Goal: Information Seeking & Learning: Find specific fact

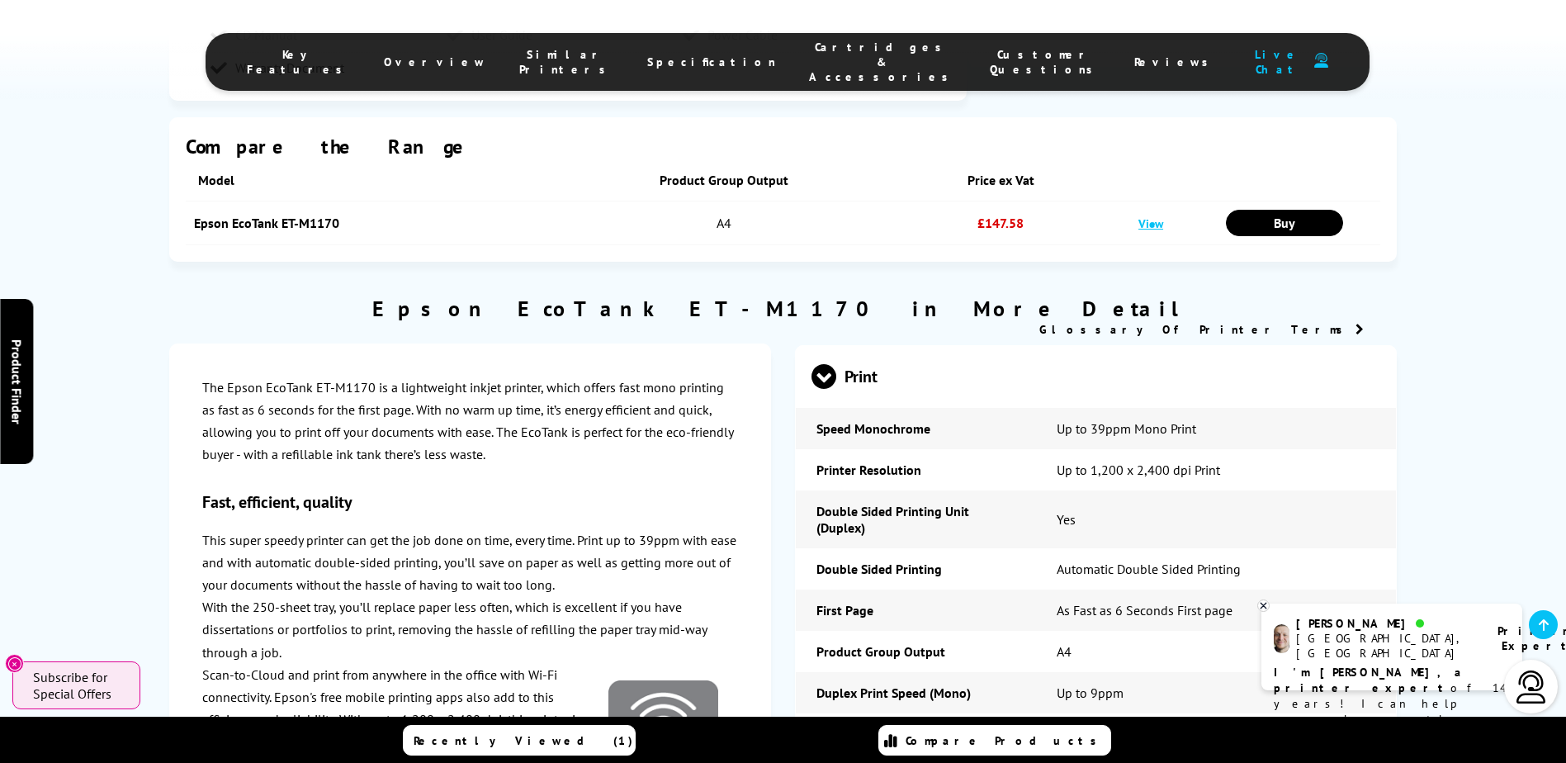
scroll to position [1899, 0]
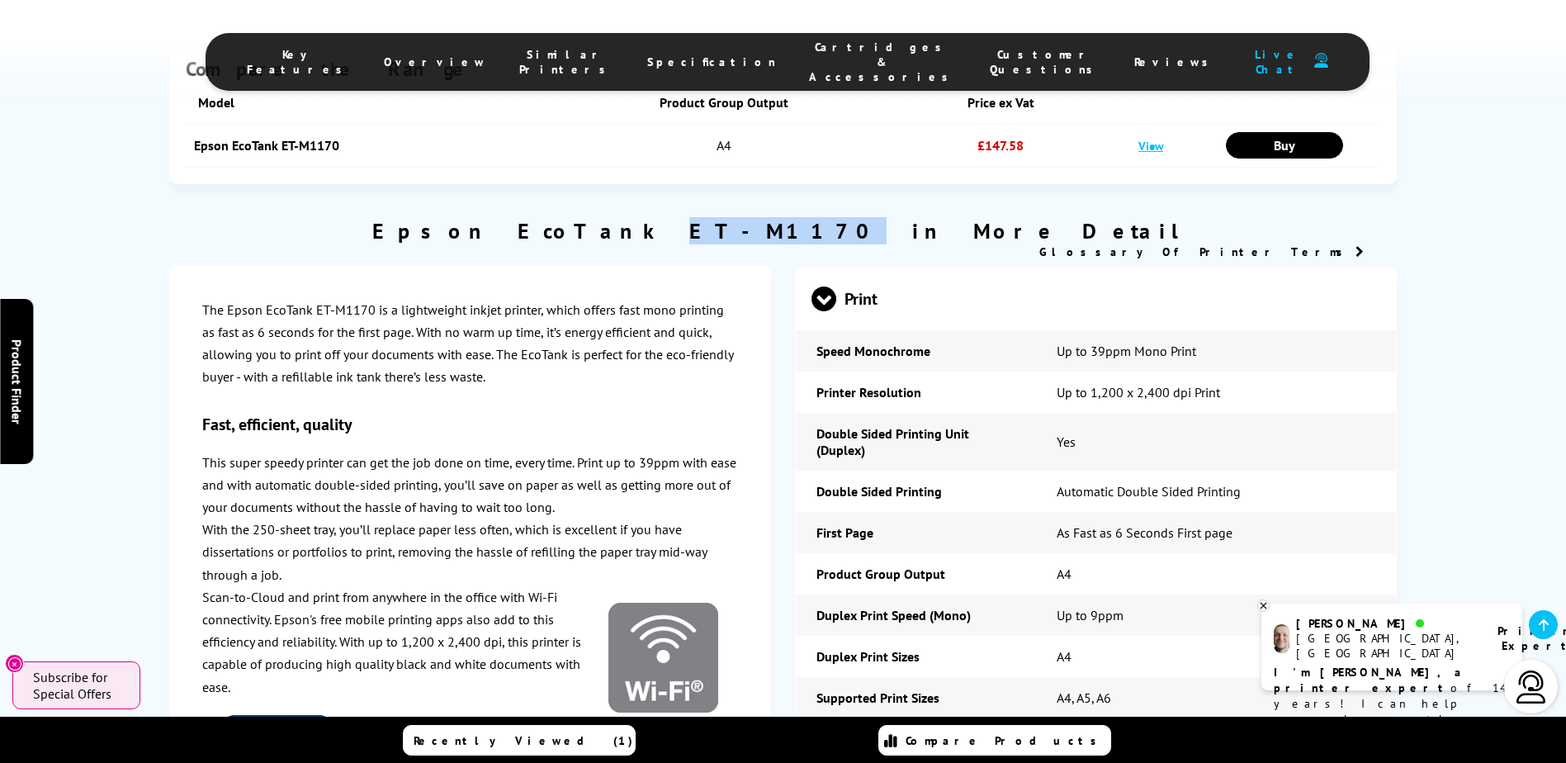
drag, startPoint x: 832, startPoint y: 211, endPoint x: 743, endPoint y: 222, distance: 89.9
click at [743, 222] on h2 "Epson EcoTank ET-M1170 in More Detail" at bounding box center [782, 230] width 1227 height 27
copy h2 "ET-M1170"
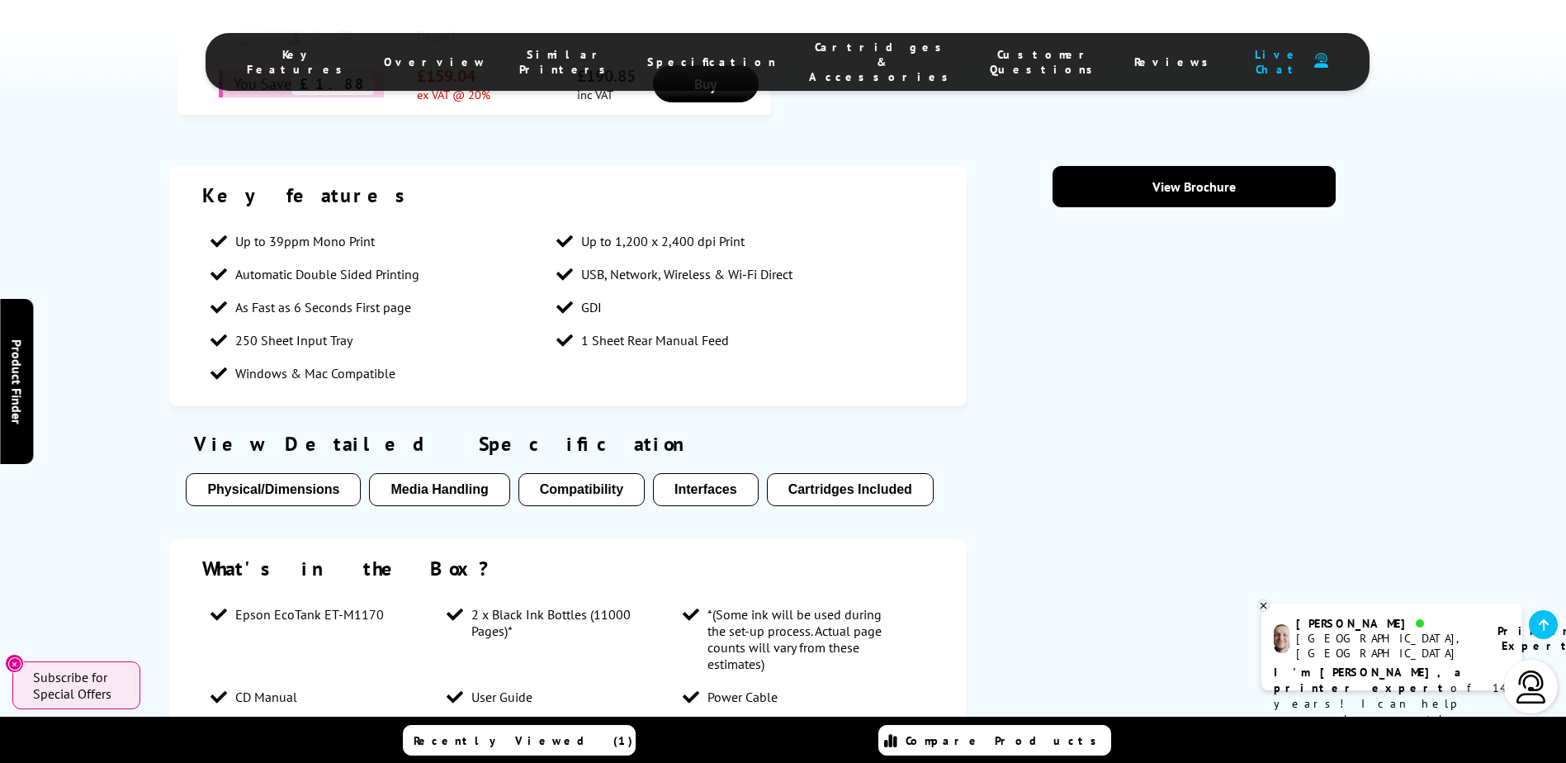
scroll to position [1156, 0]
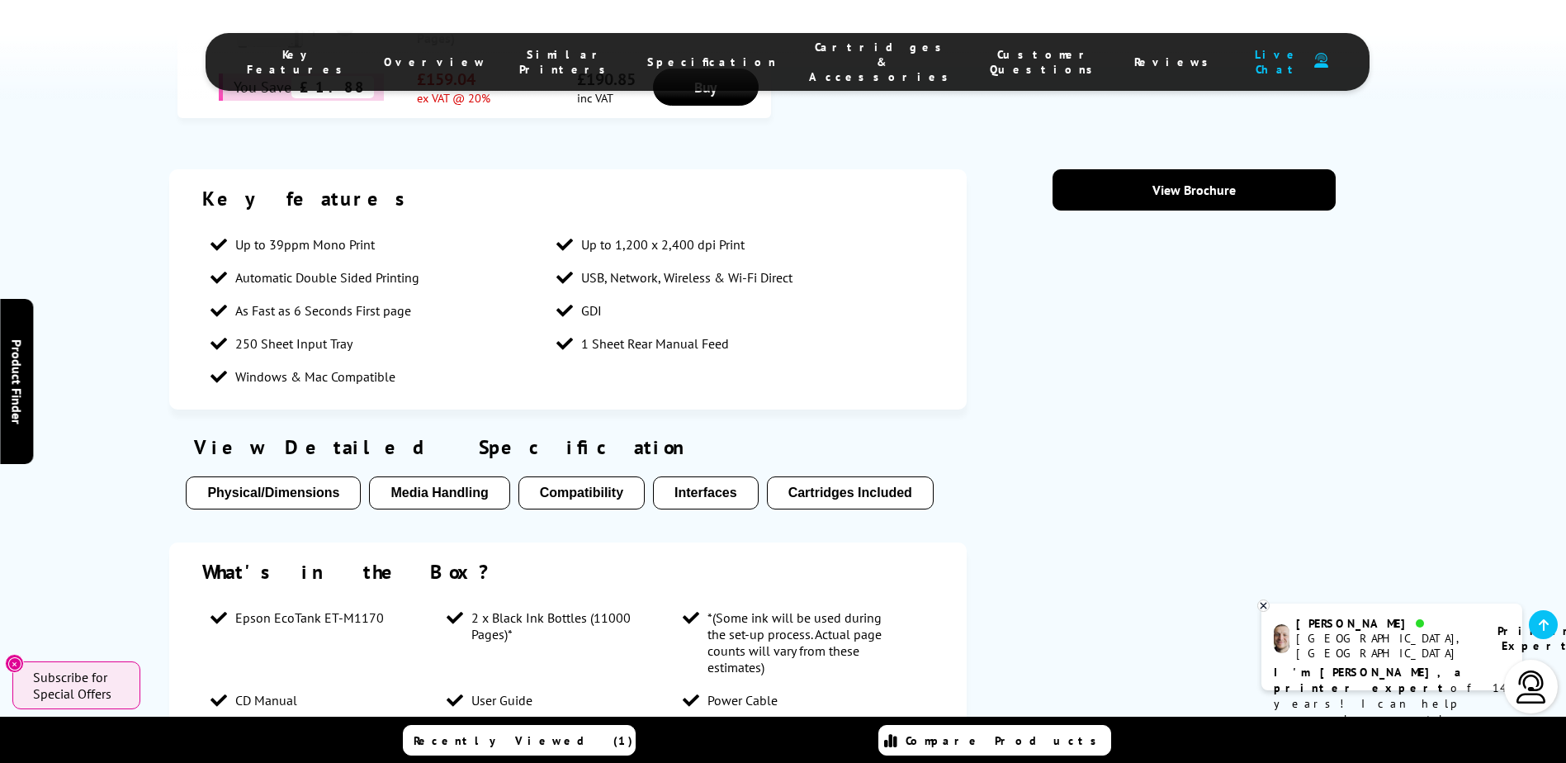
click at [870, 490] on button "Cartridges Included" at bounding box center [850, 492] width 167 height 33
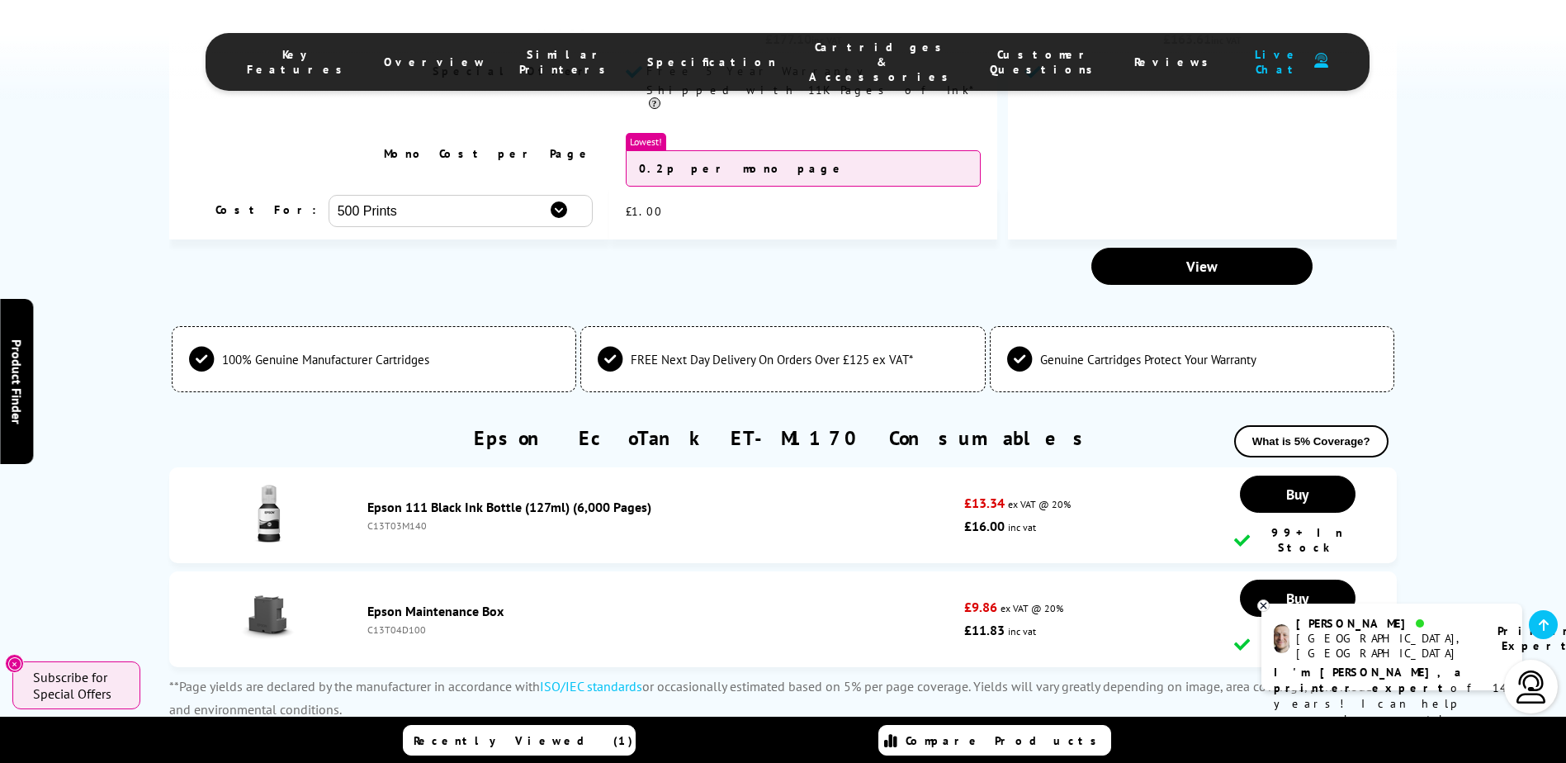
scroll to position [4051, 0]
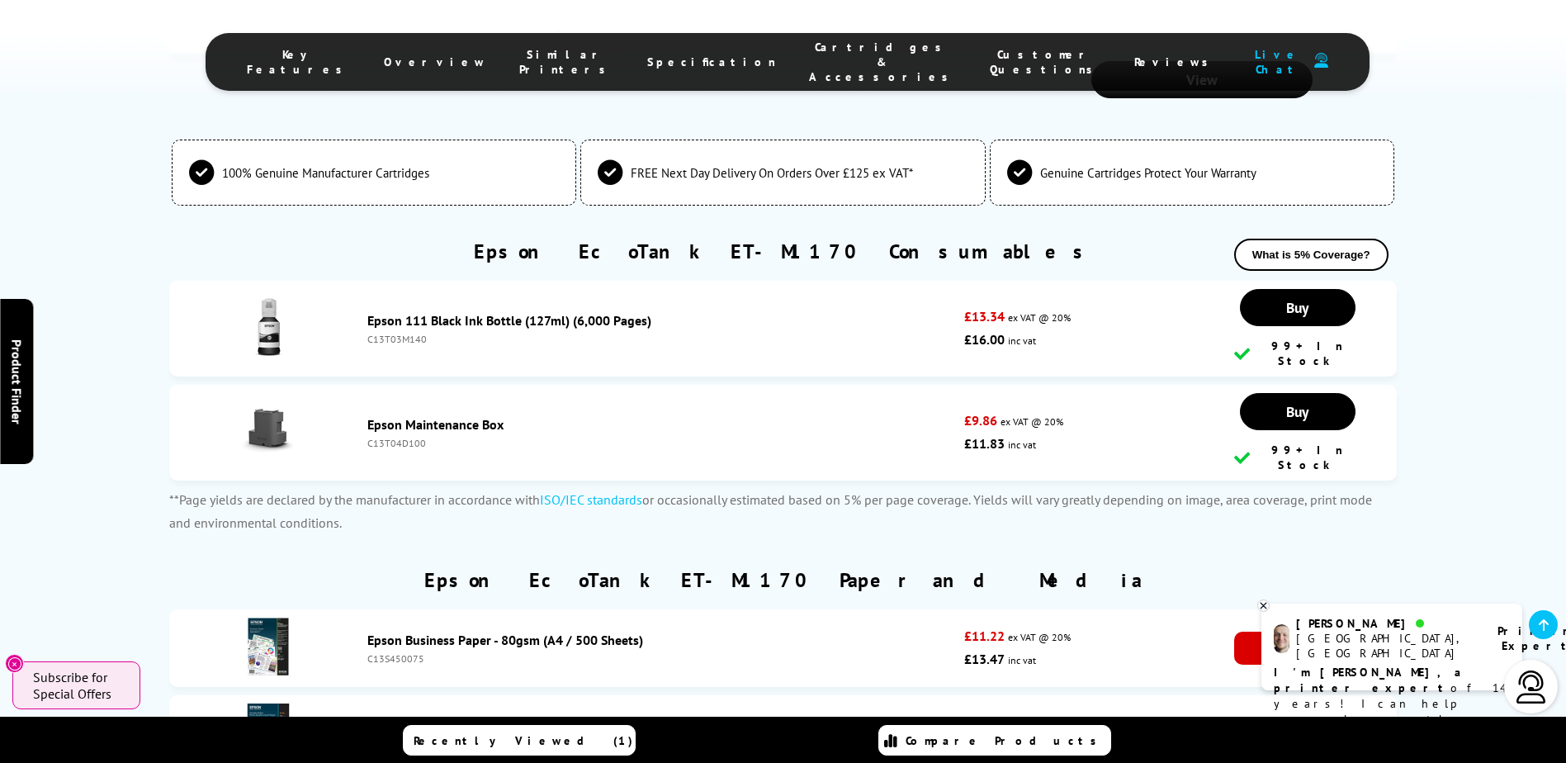
click at [401, 333] on div "C13T03M140" at bounding box center [661, 339] width 589 height 12
copy div "C13T03M140"
